Goal: Task Accomplishment & Management: Complete application form

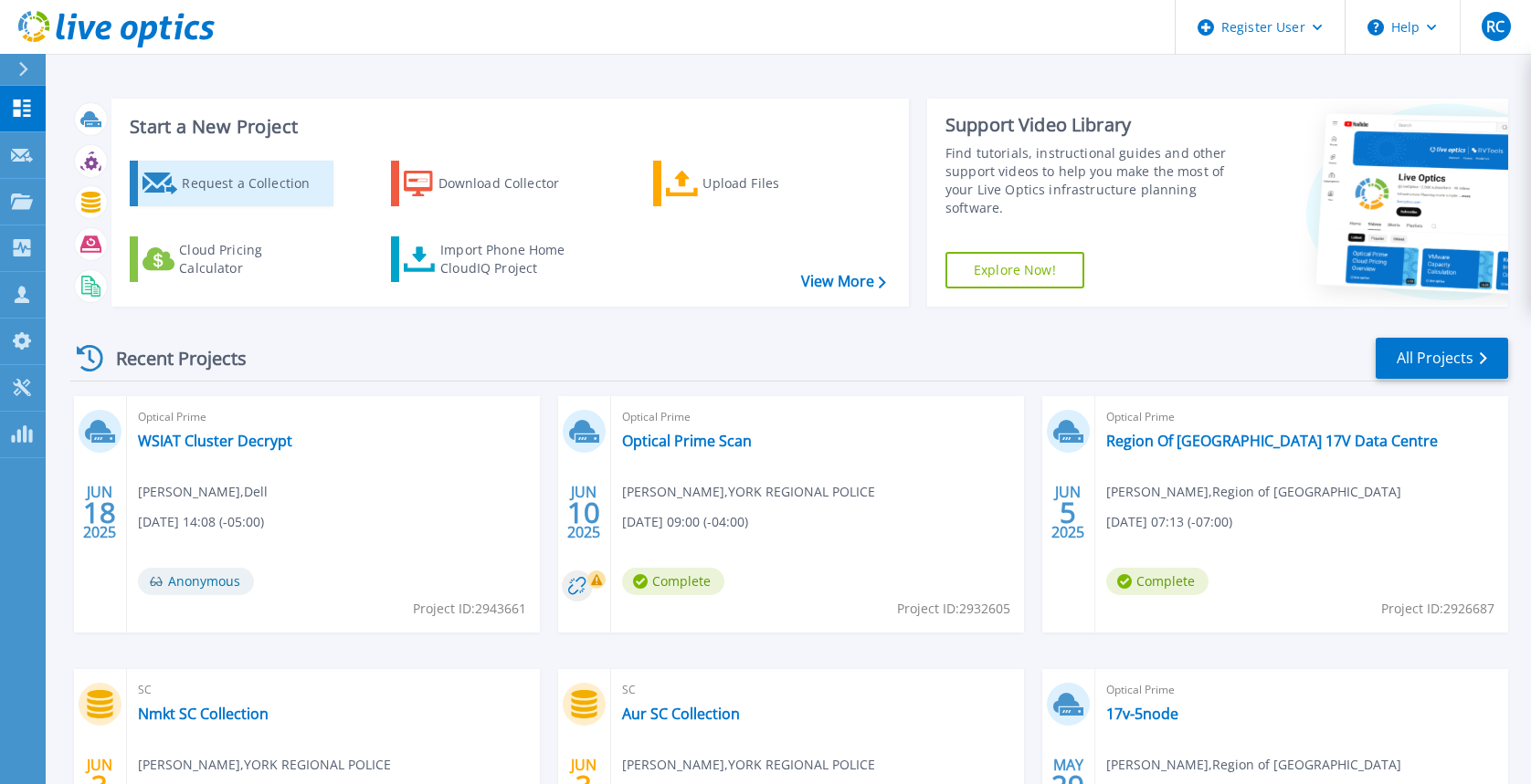
click at [253, 190] on div "Request a Collection" at bounding box center [254, 183] width 146 height 36
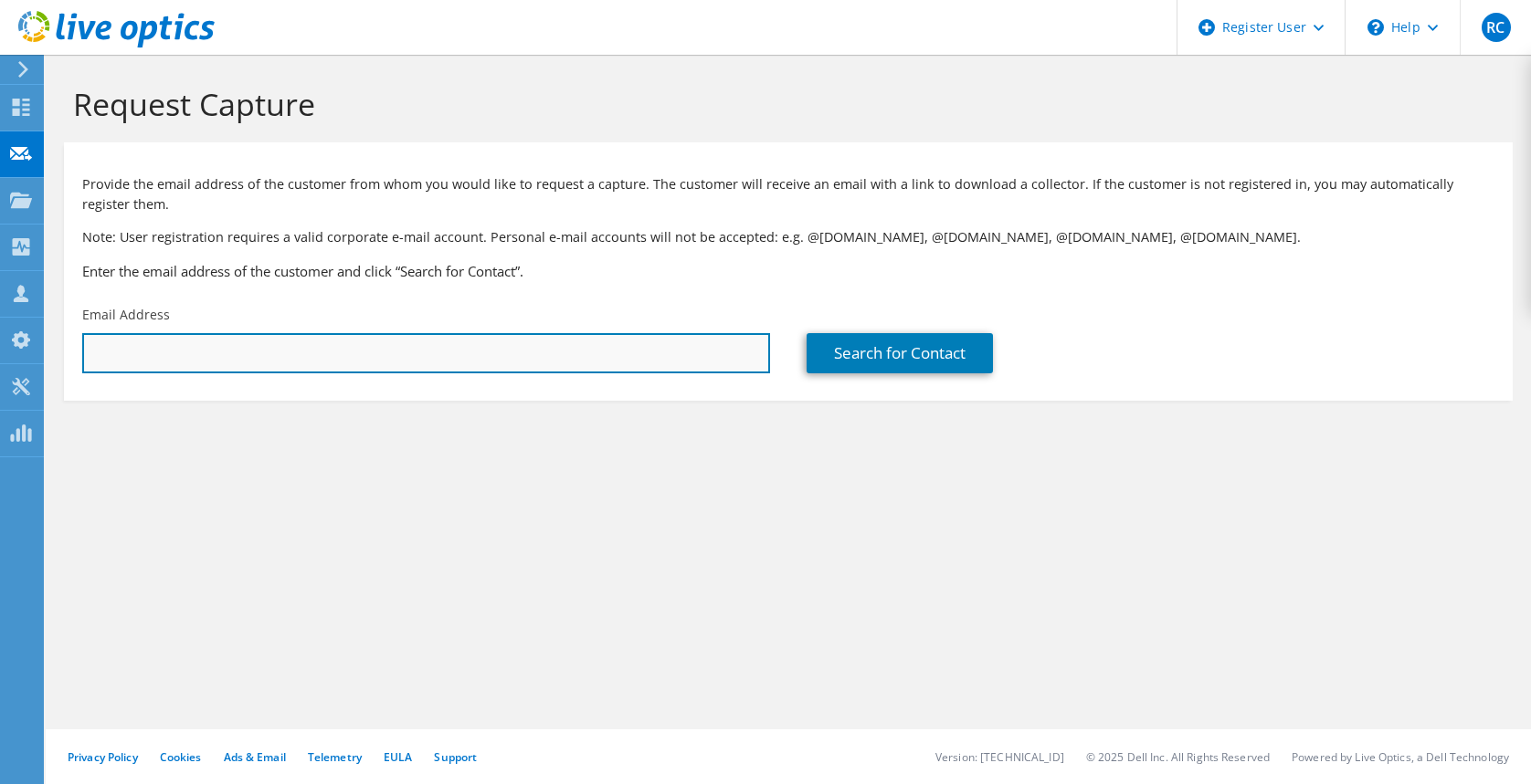
click at [492, 355] on input "text" at bounding box center [426, 353] width 688 height 40
drag, startPoint x: 166, startPoint y: 351, endPoint x: 118, endPoint y: 362, distance: 49.2
click at [60, 358] on section "Request Capture Provide the email address of the customer from whom you would l…" at bounding box center [788, 273] width 1485 height 437
paste input "[PERSON_NAME][EMAIL_ADDRESS][DOMAIN_NAME]"
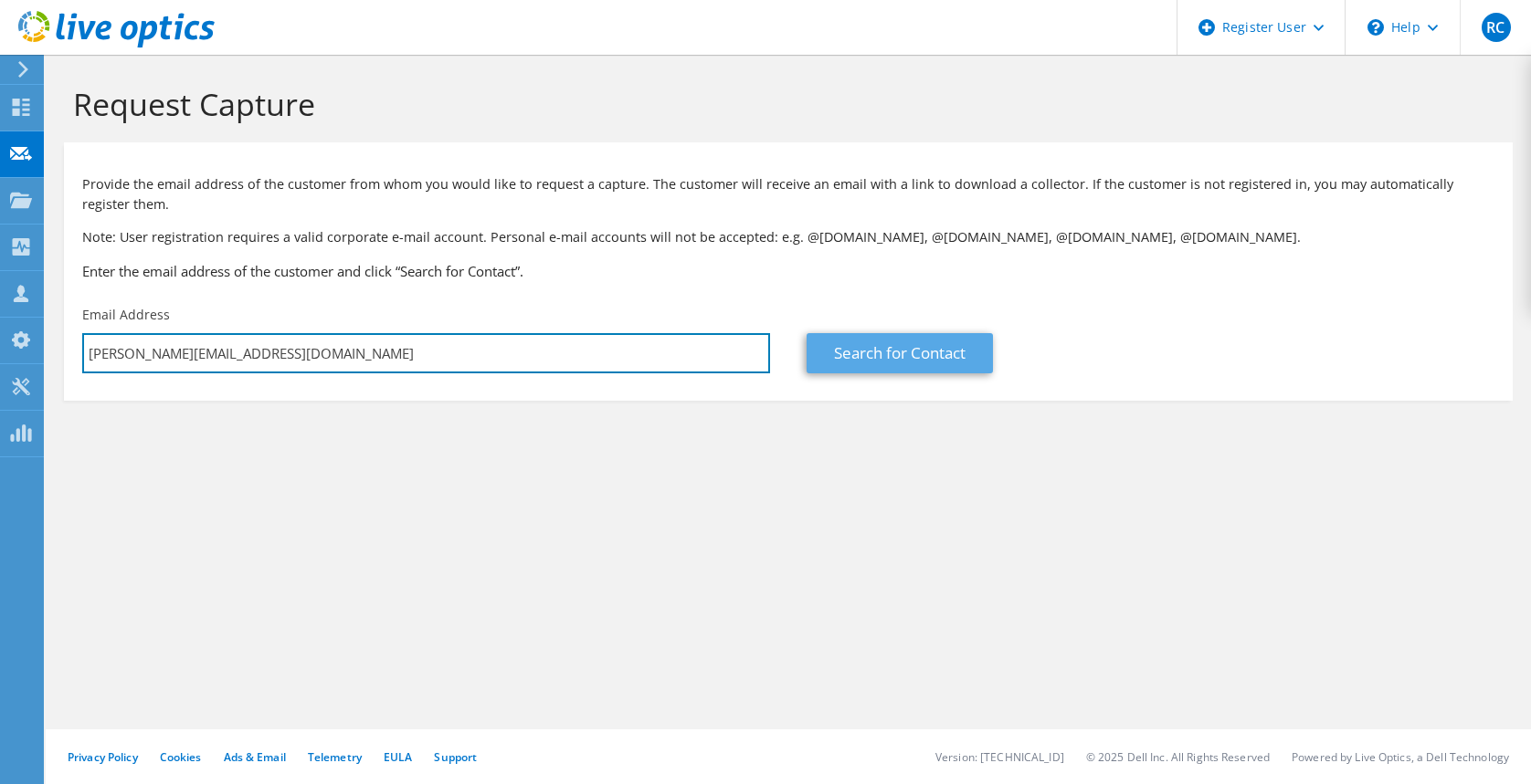
type input "[PERSON_NAME][EMAIL_ADDRESS][DOMAIN_NAME]"
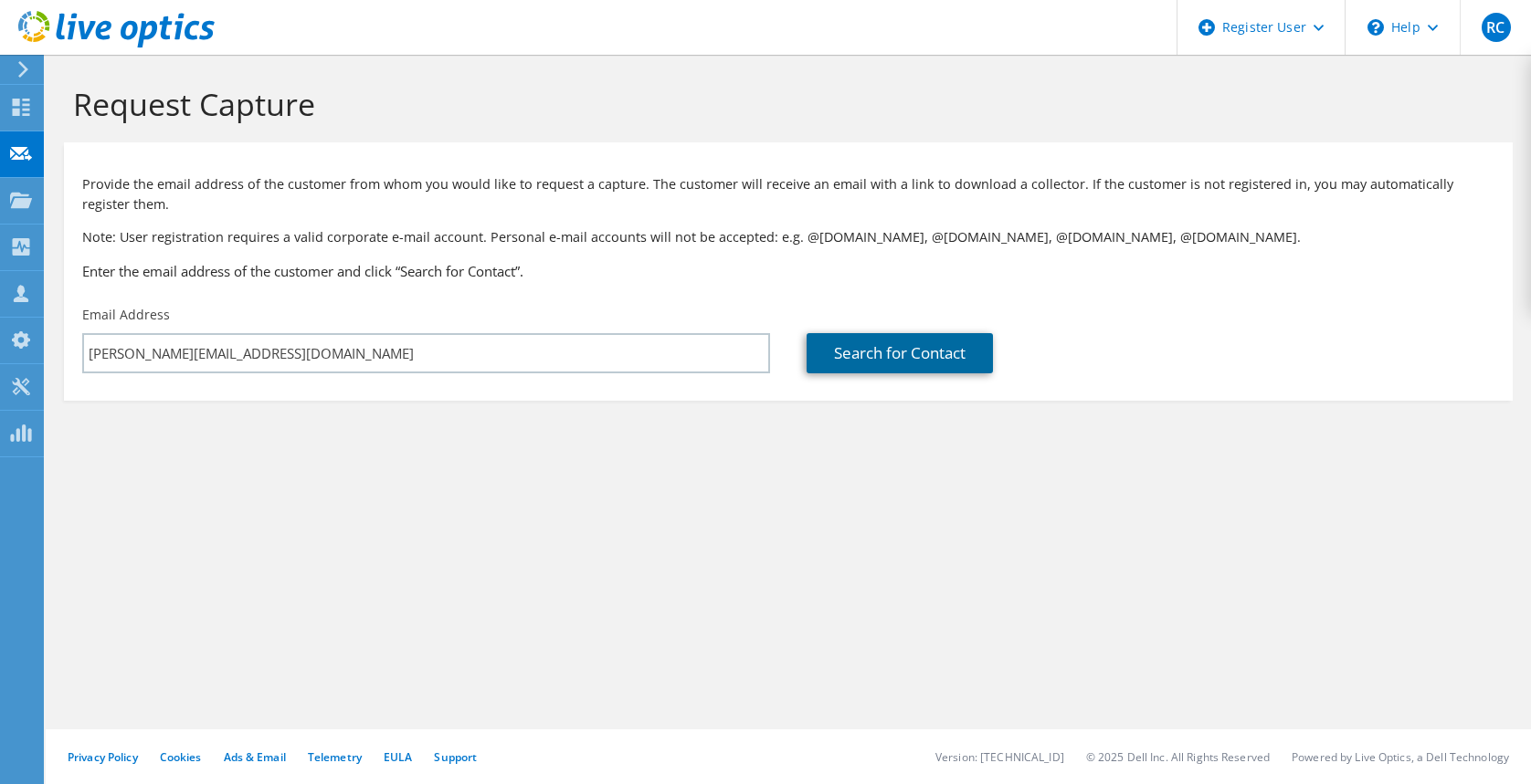
click at [954, 353] on link "Search for Contact" at bounding box center [899, 353] width 187 height 40
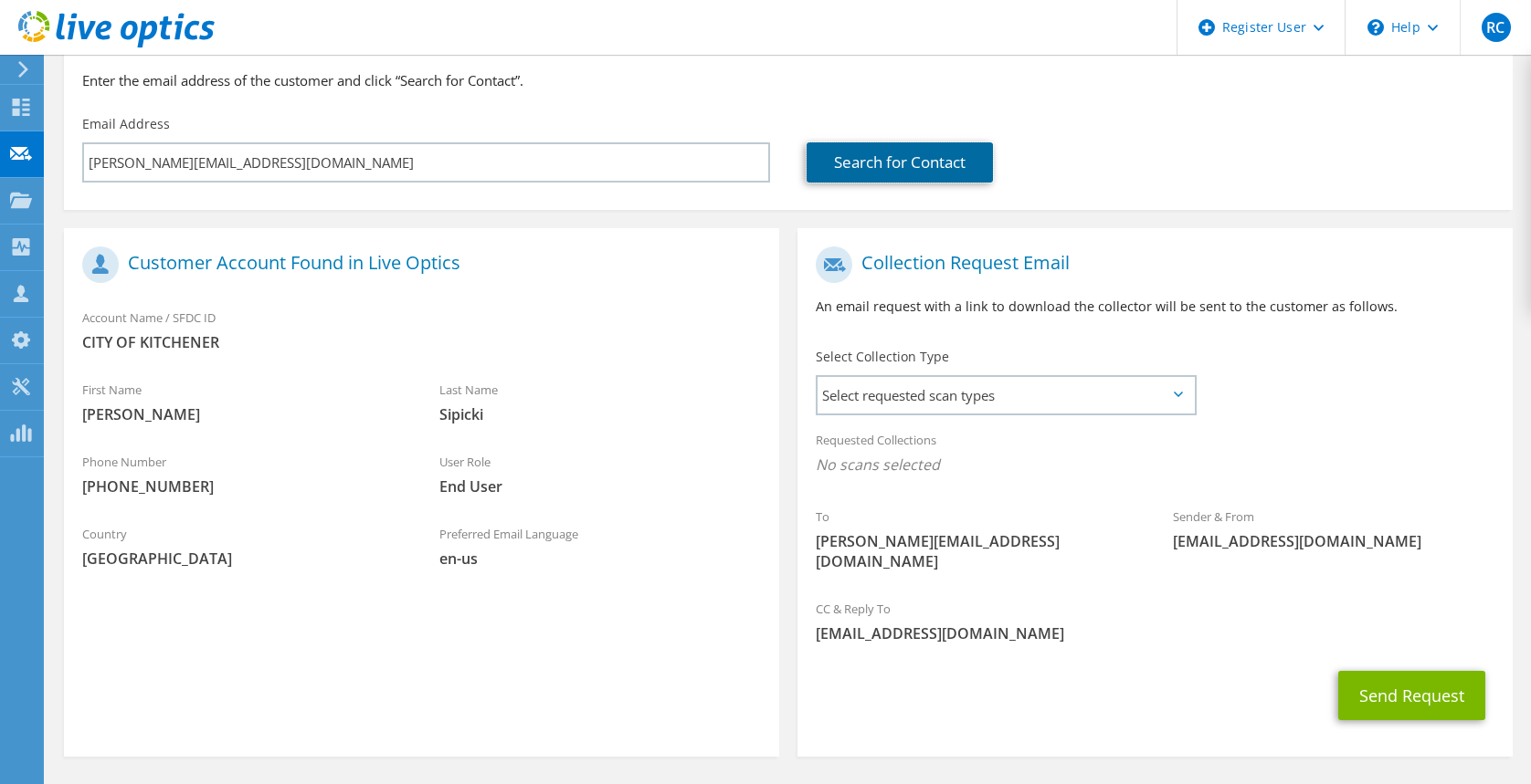
scroll to position [236, 0]
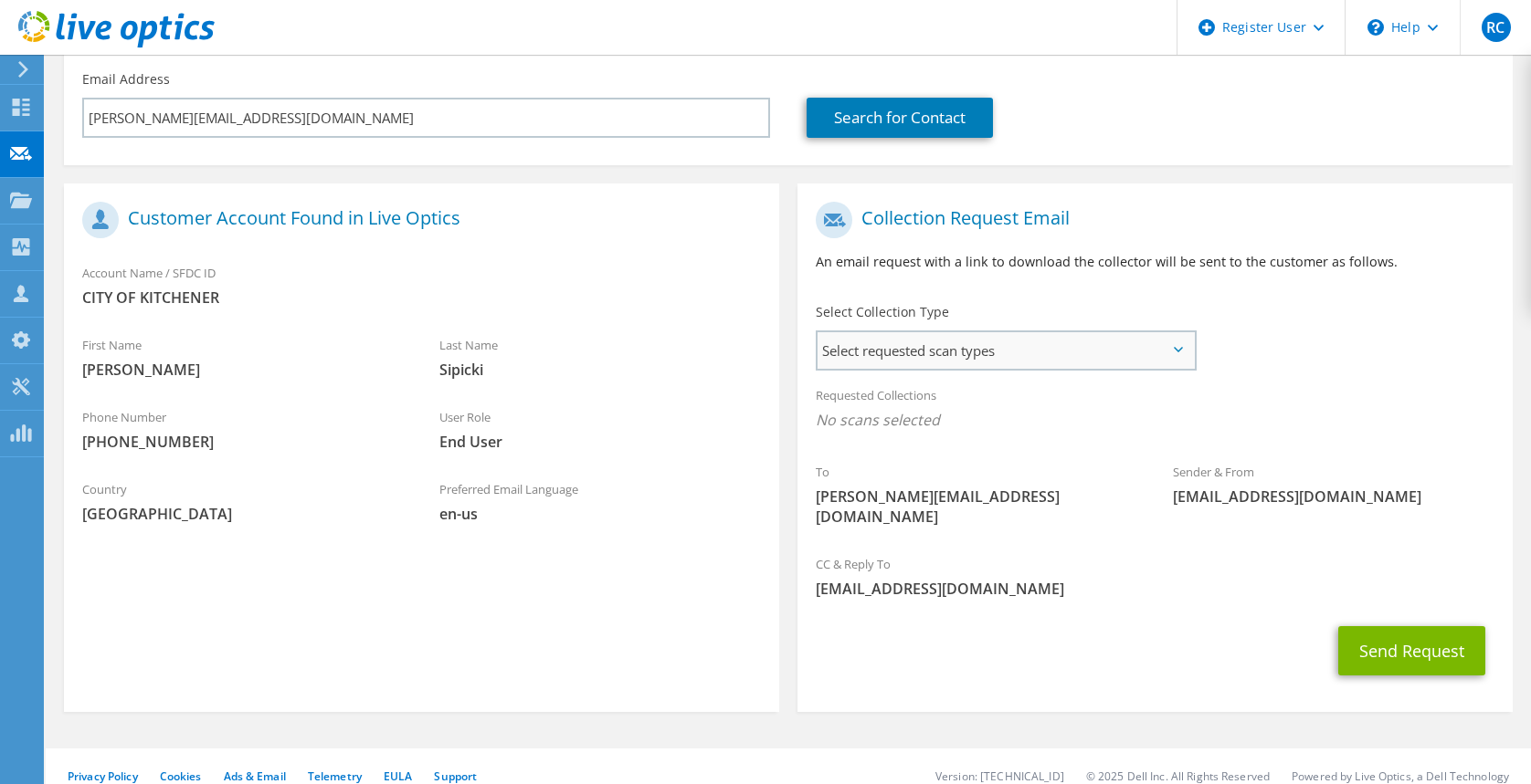
click at [1051, 354] on span "Select requested scan types" at bounding box center [1006, 350] width 377 height 36
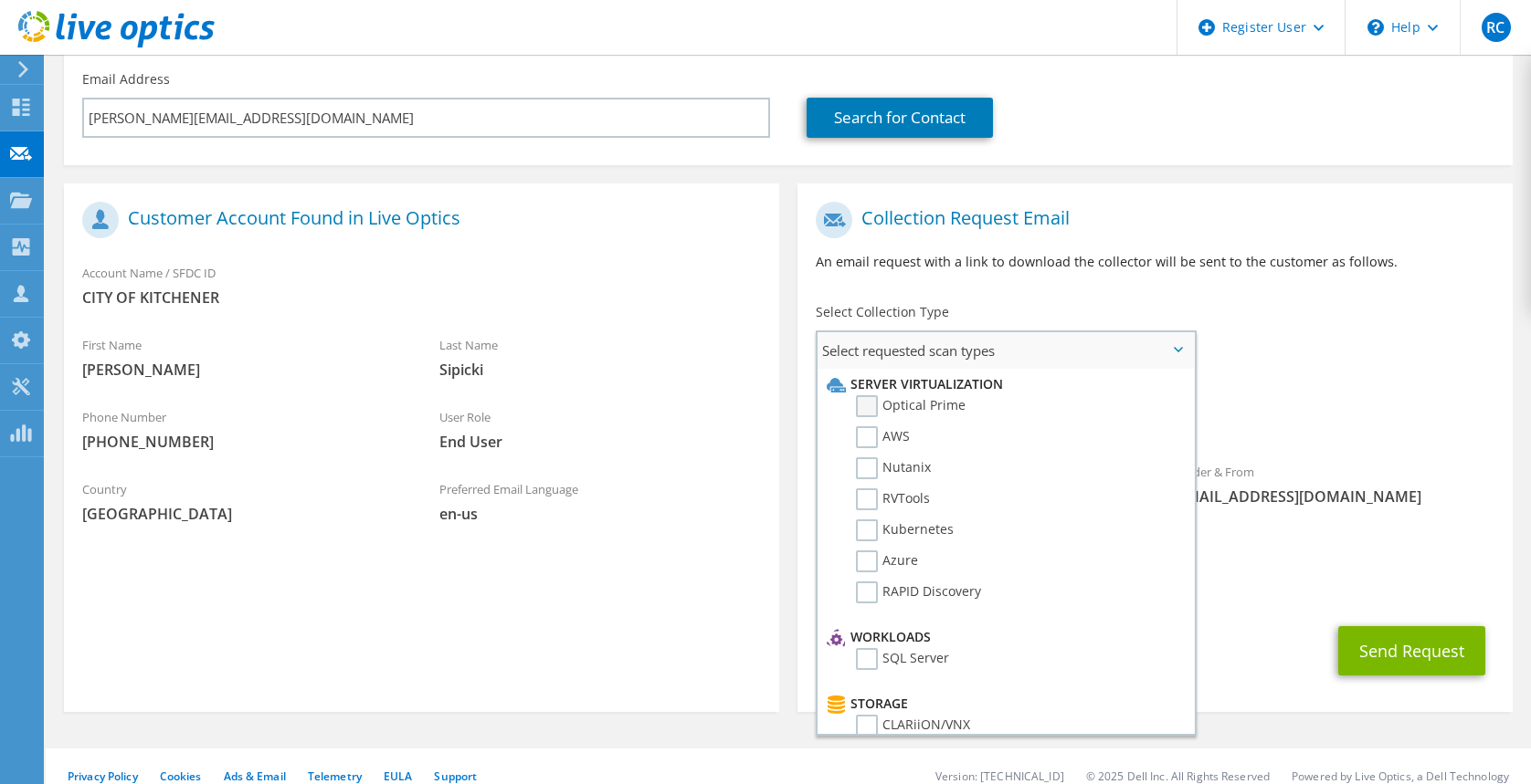
click at [871, 402] on label "Optical Prime" at bounding box center [910, 406] width 109 height 22
click at [0, 0] on input "Optical Prime" at bounding box center [0, 0] width 0 height 0
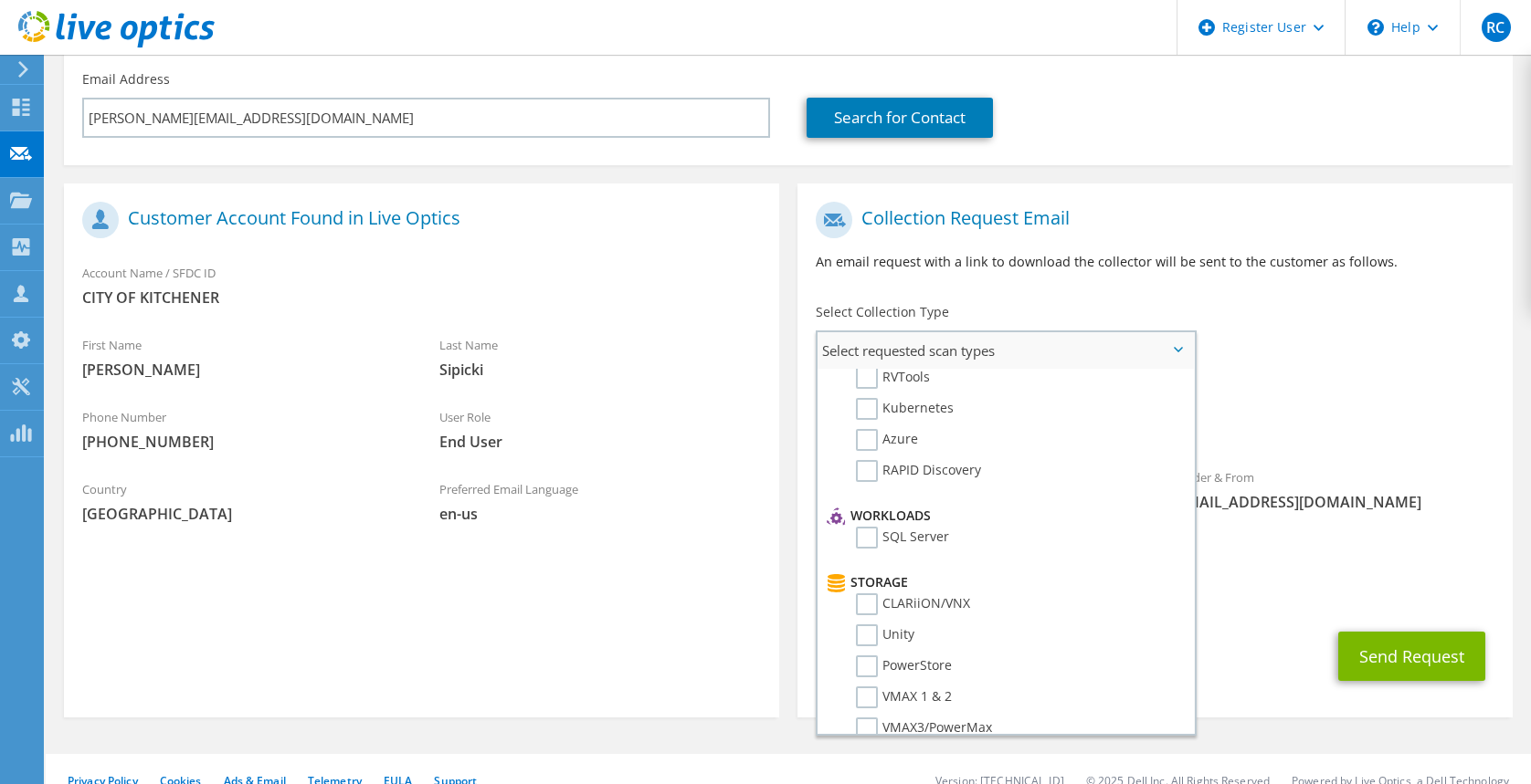
scroll to position [243, 0]
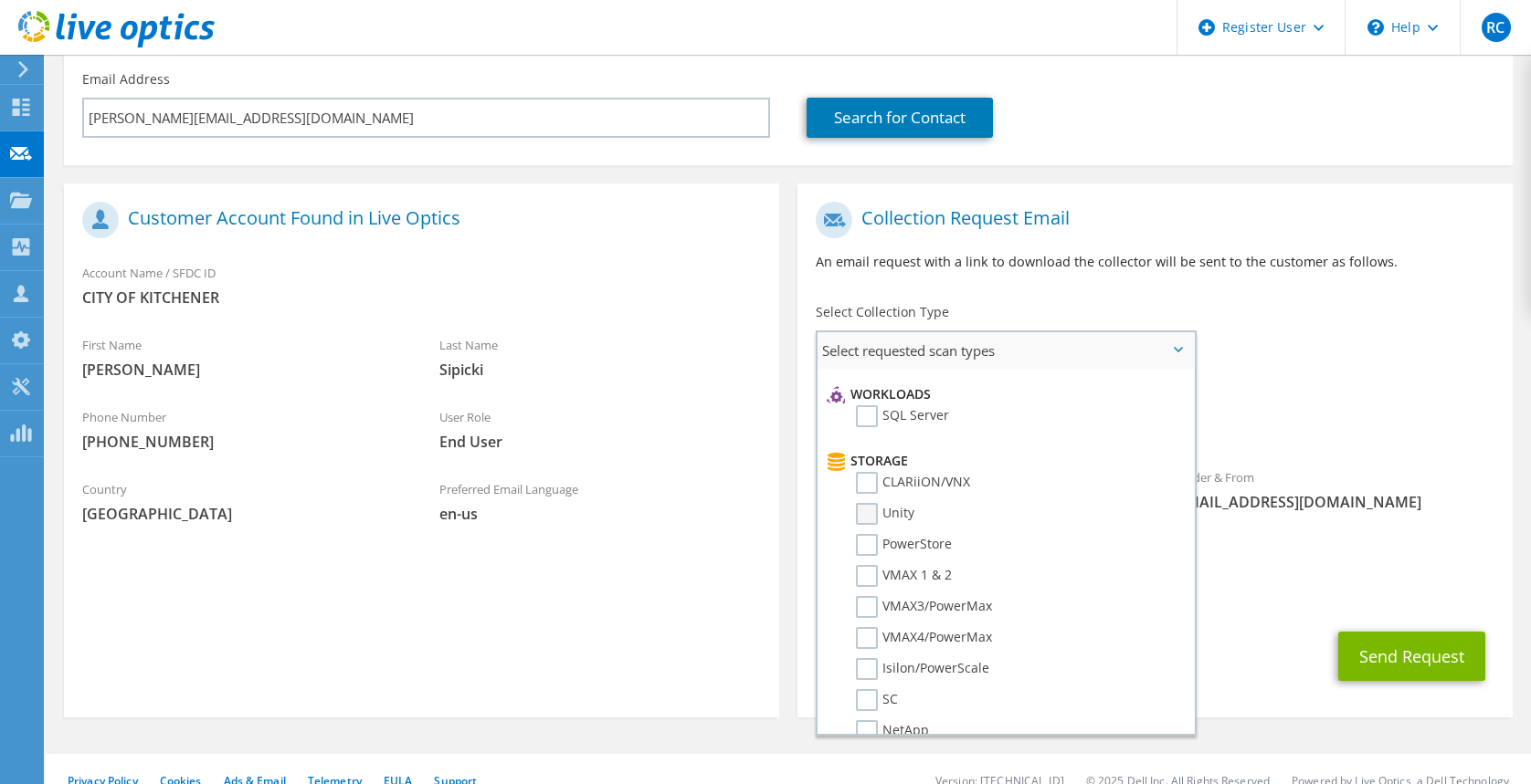
click at [873, 521] on label "Unity" at bounding box center [884, 514] width 58 height 22
click at [0, 0] on input "Unity" at bounding box center [0, 0] width 0 height 0
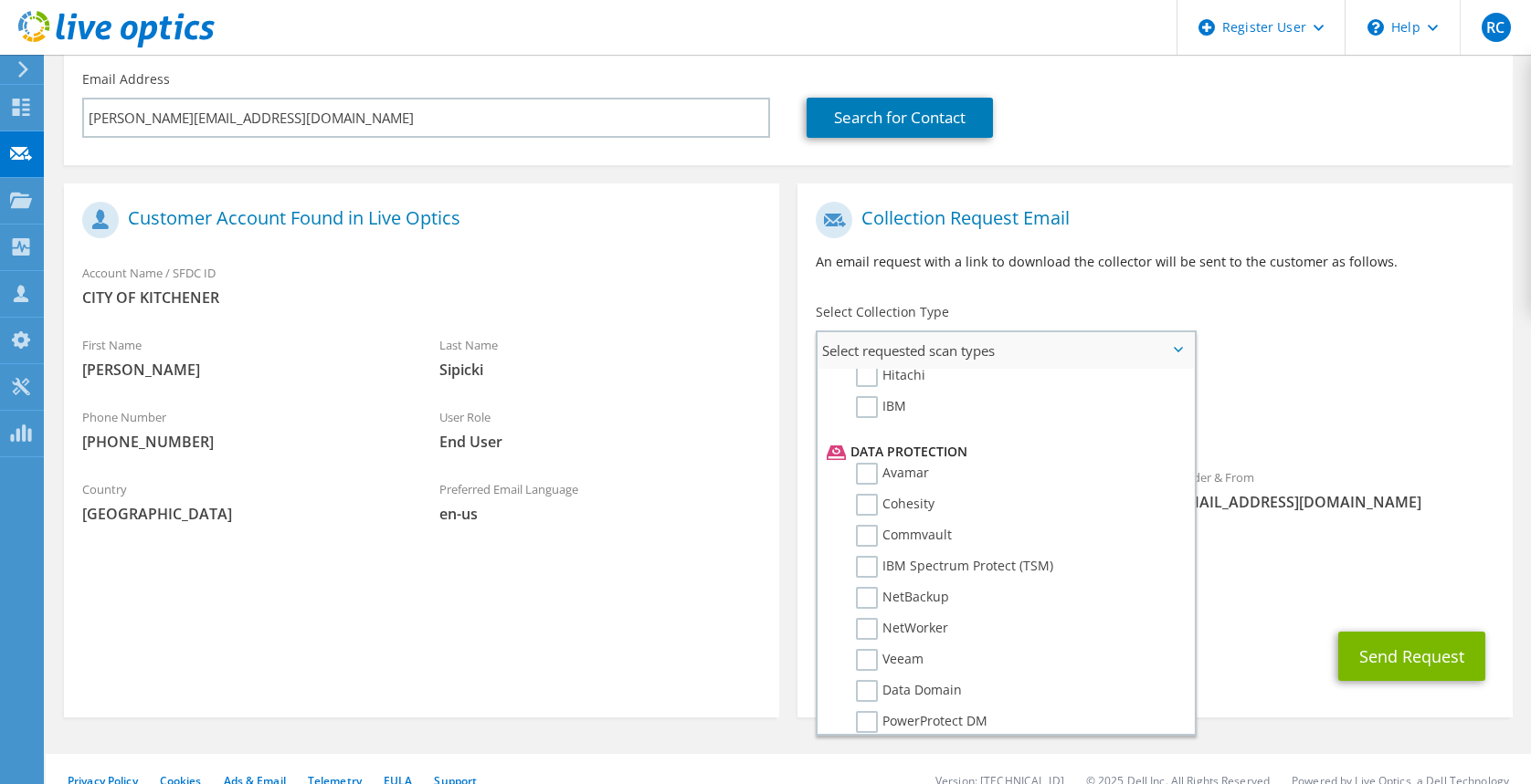
scroll to position [730, 0]
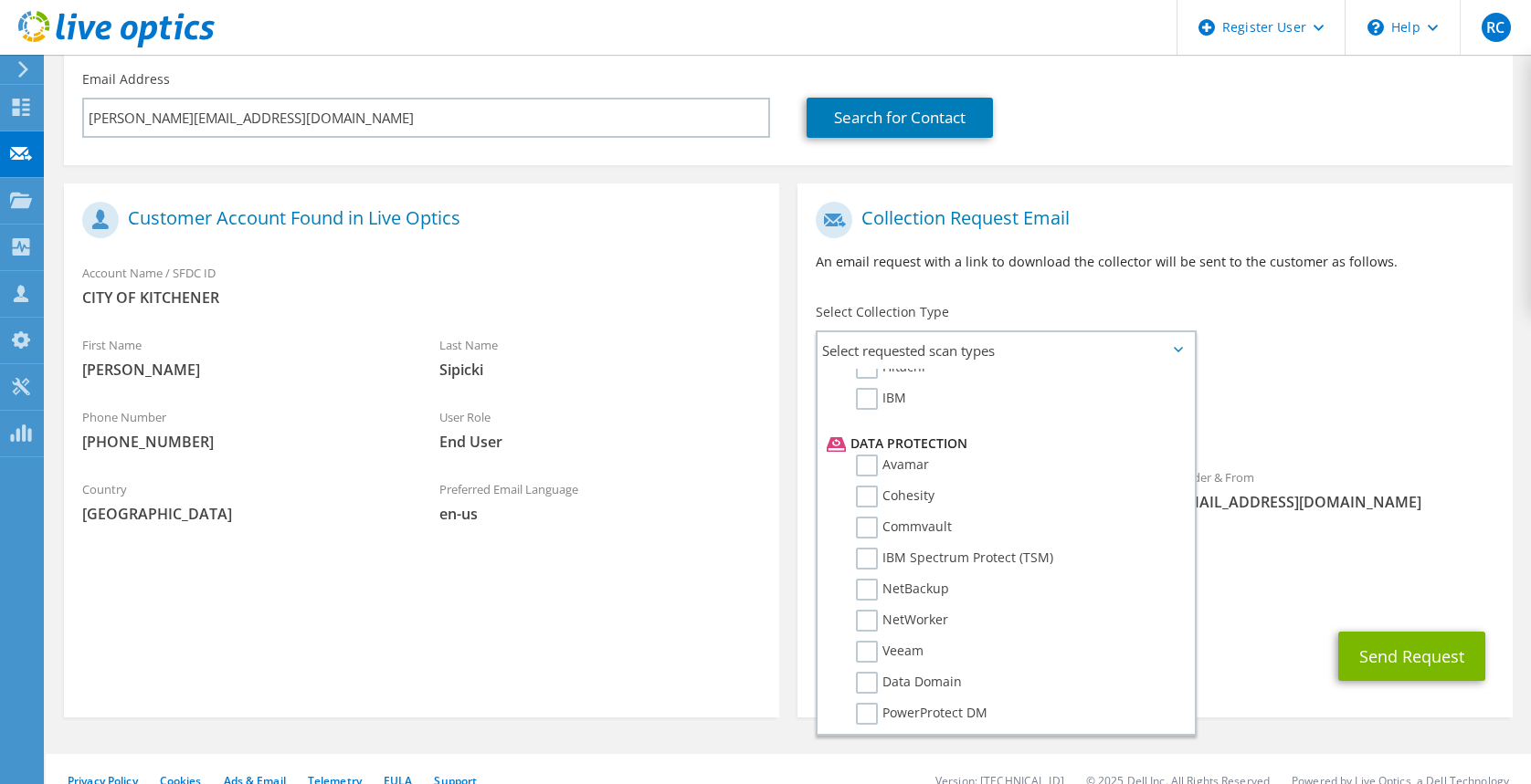
click at [1469, 501] on span "[EMAIL_ADDRESS][DOMAIN_NAME]" at bounding box center [1332, 502] width 320 height 20
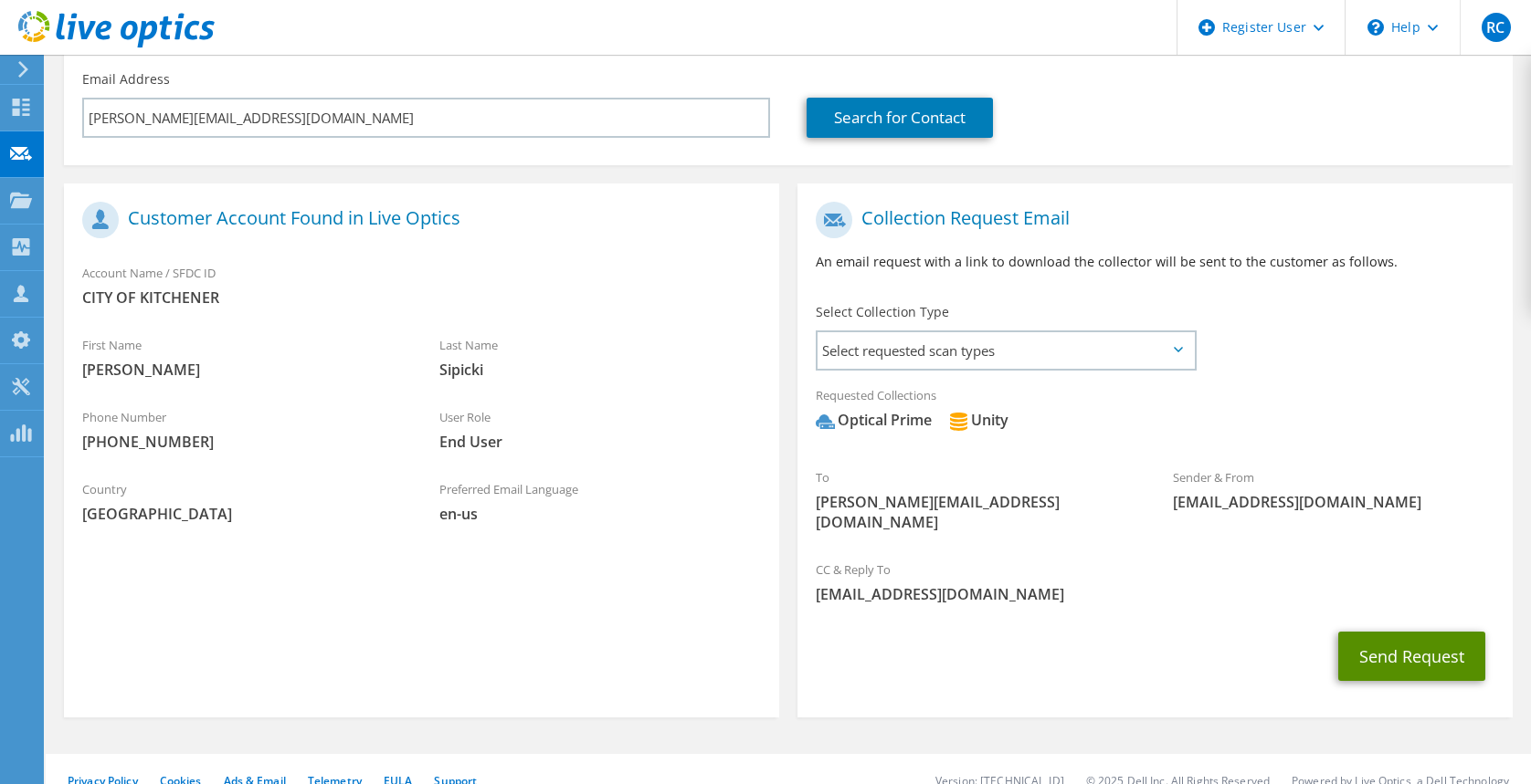
click at [1426, 632] on button "Send Request" at bounding box center [1411, 656] width 147 height 49
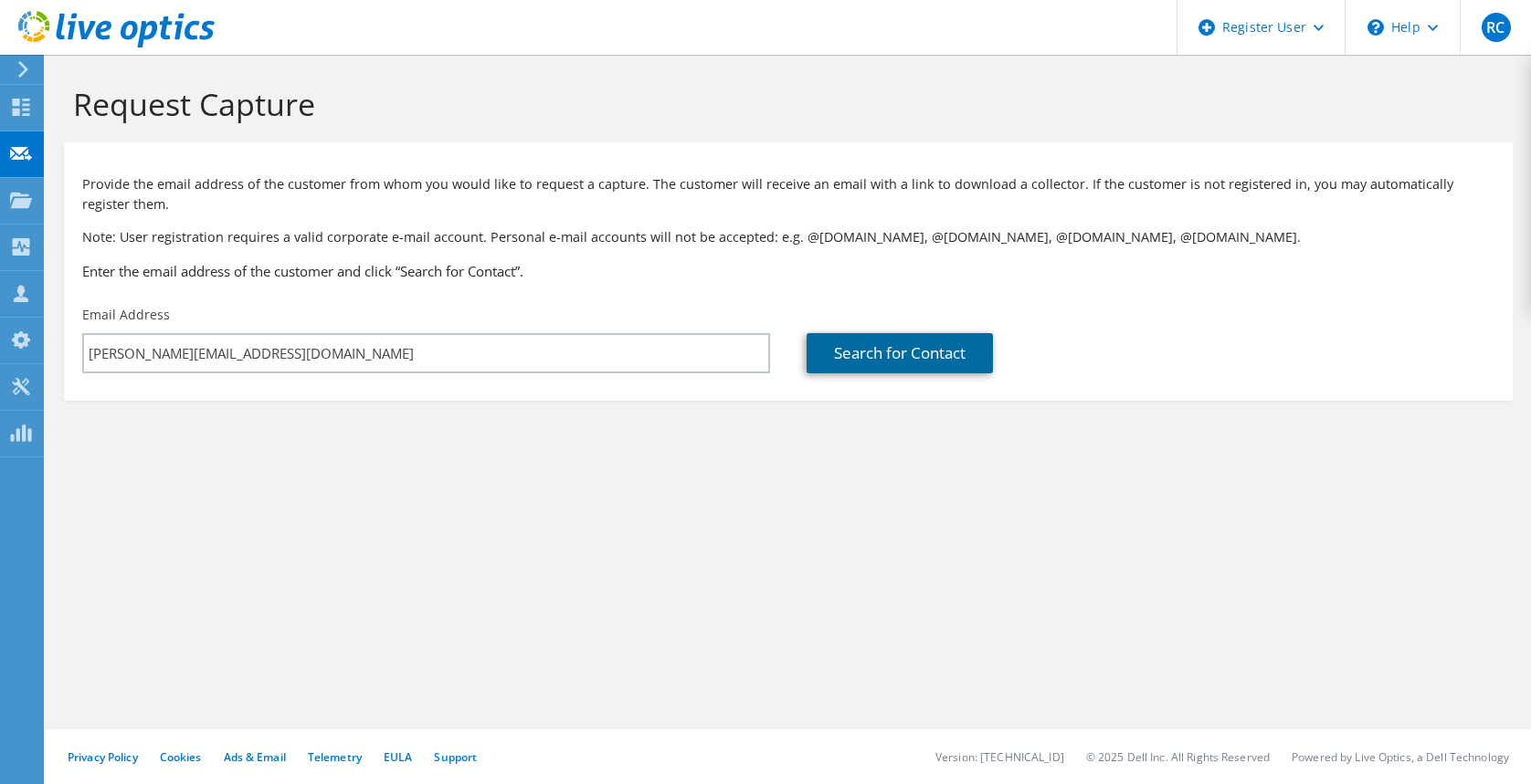
click at [918, 351] on link "Search for Contact" at bounding box center [899, 353] width 187 height 40
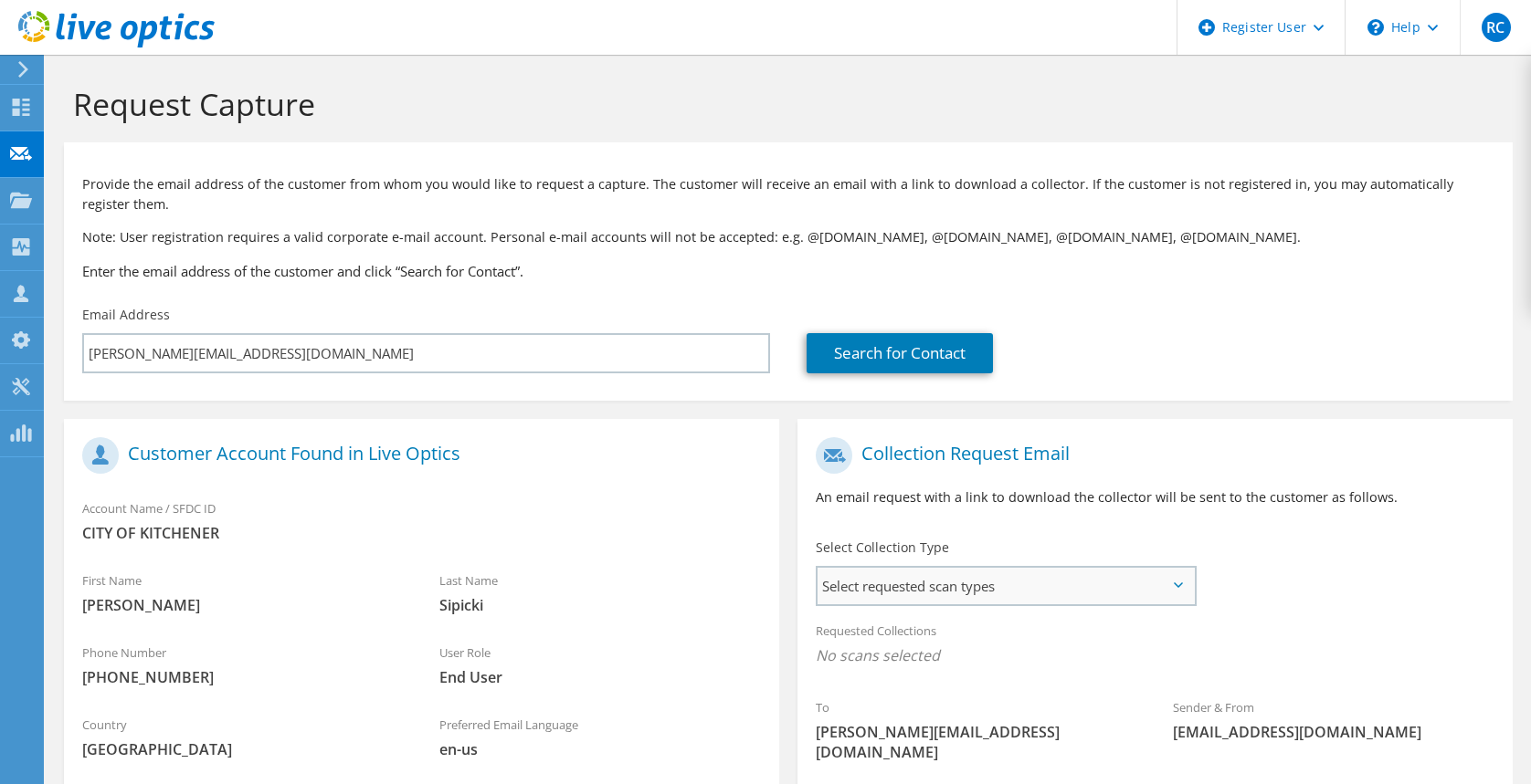
click at [992, 583] on span "Select requested scan types" at bounding box center [1006, 585] width 377 height 36
